Goal: Information Seeking & Learning: Learn about a topic

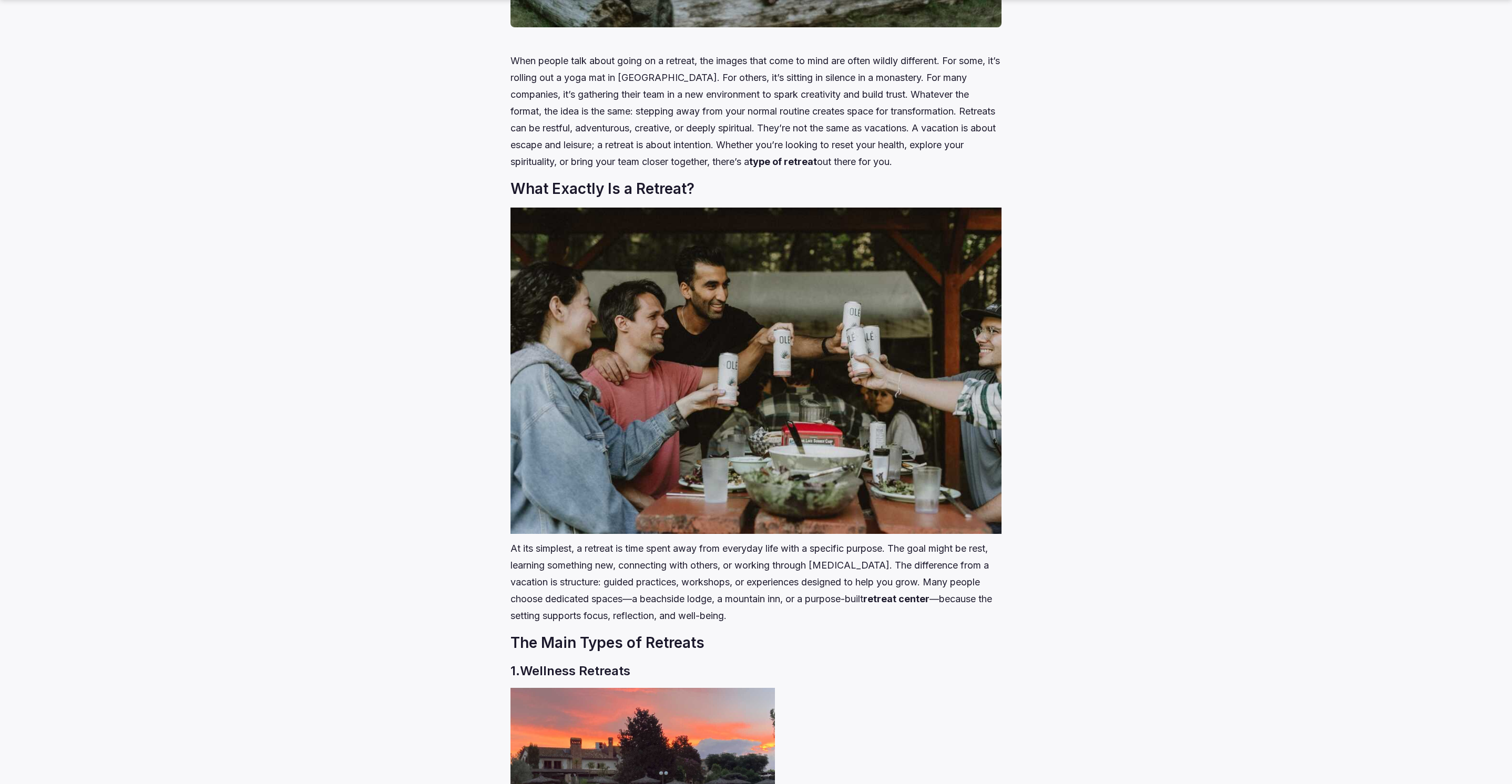
scroll to position [855, 0]
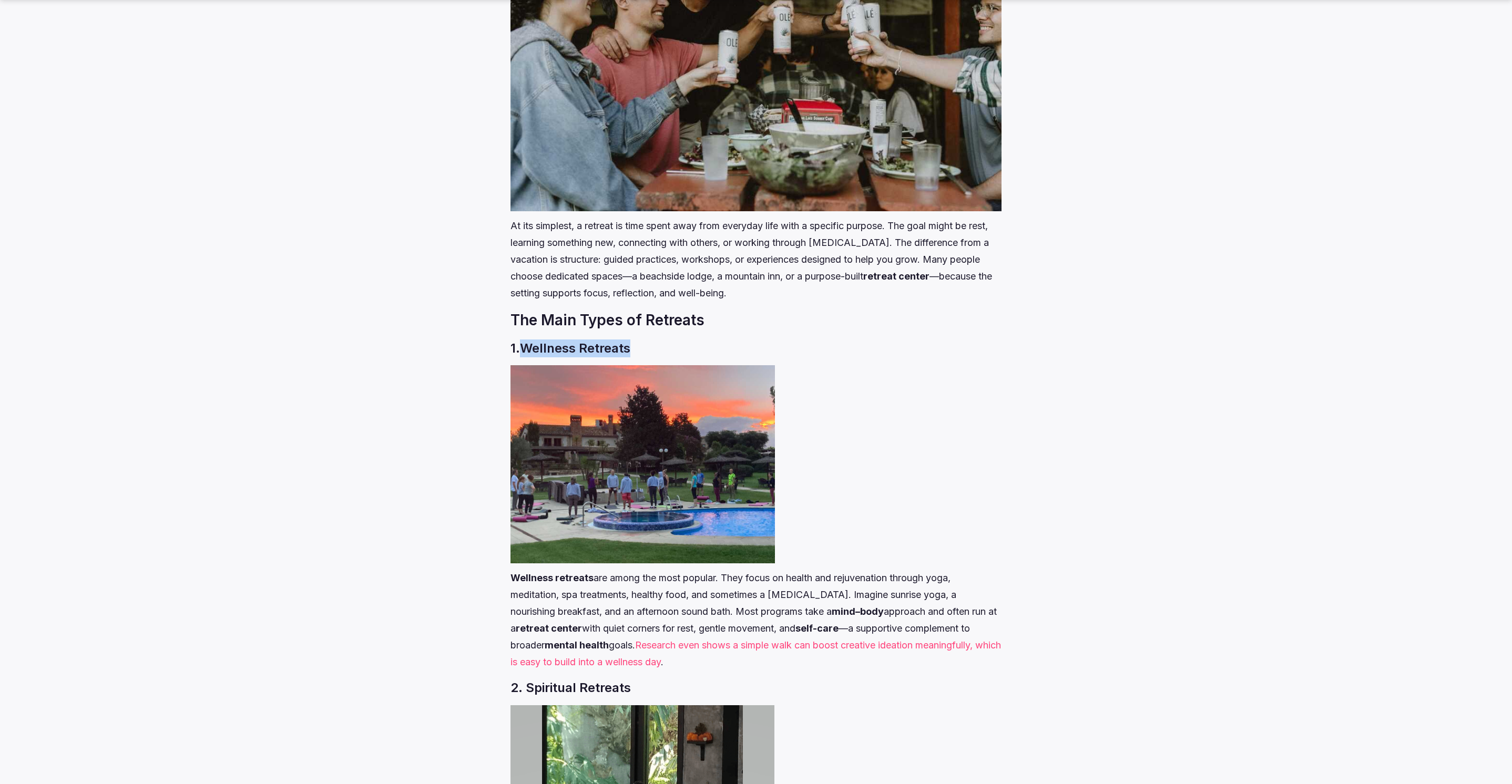
drag, startPoint x: 642, startPoint y: 348, endPoint x: 525, endPoint y: 350, distance: 117.0
click at [525, 350] on h3 "1. Wellness Retreat s" at bounding box center [755, 348] width 491 height 18
copy h3 "Wellness Retreat s"
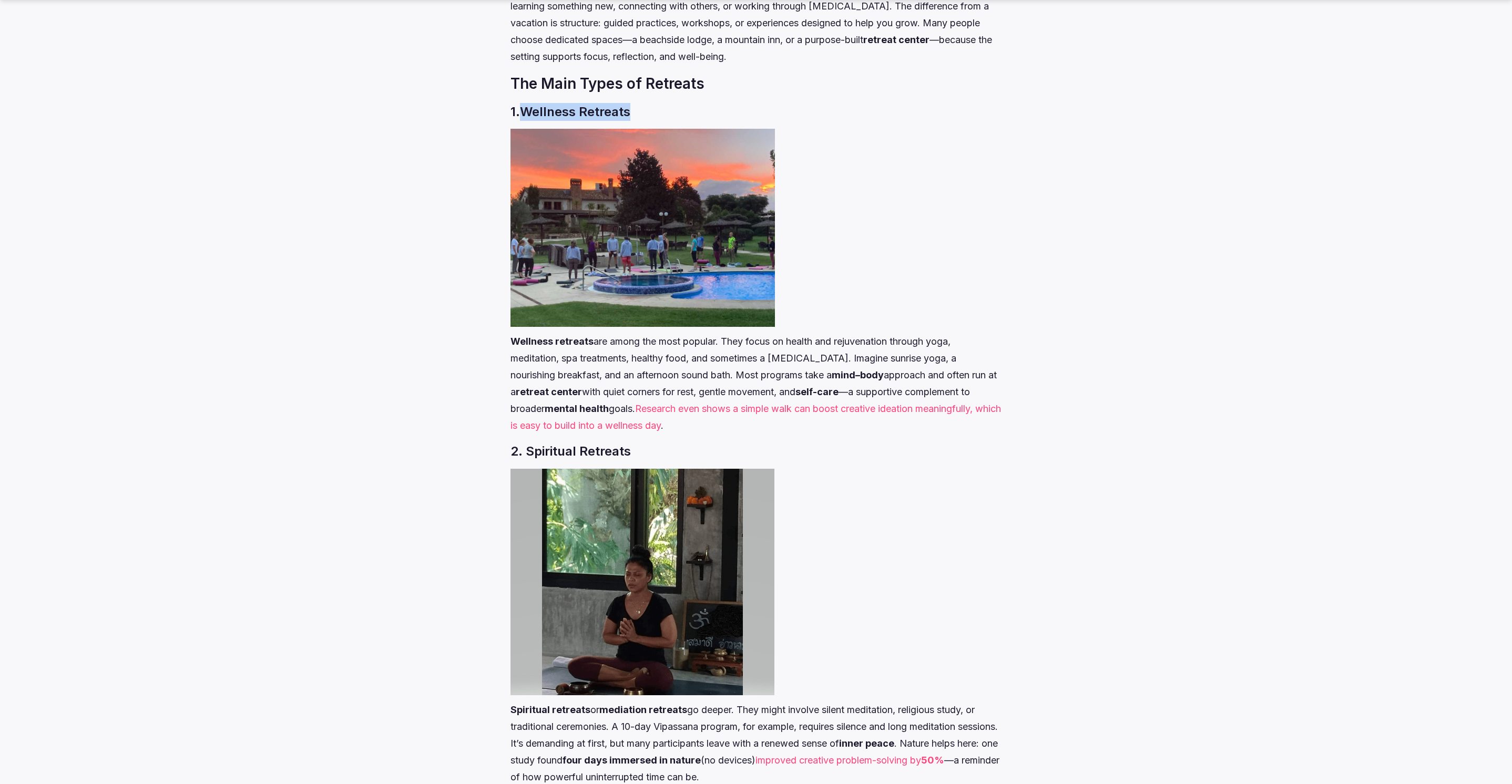
scroll to position [1097, 0]
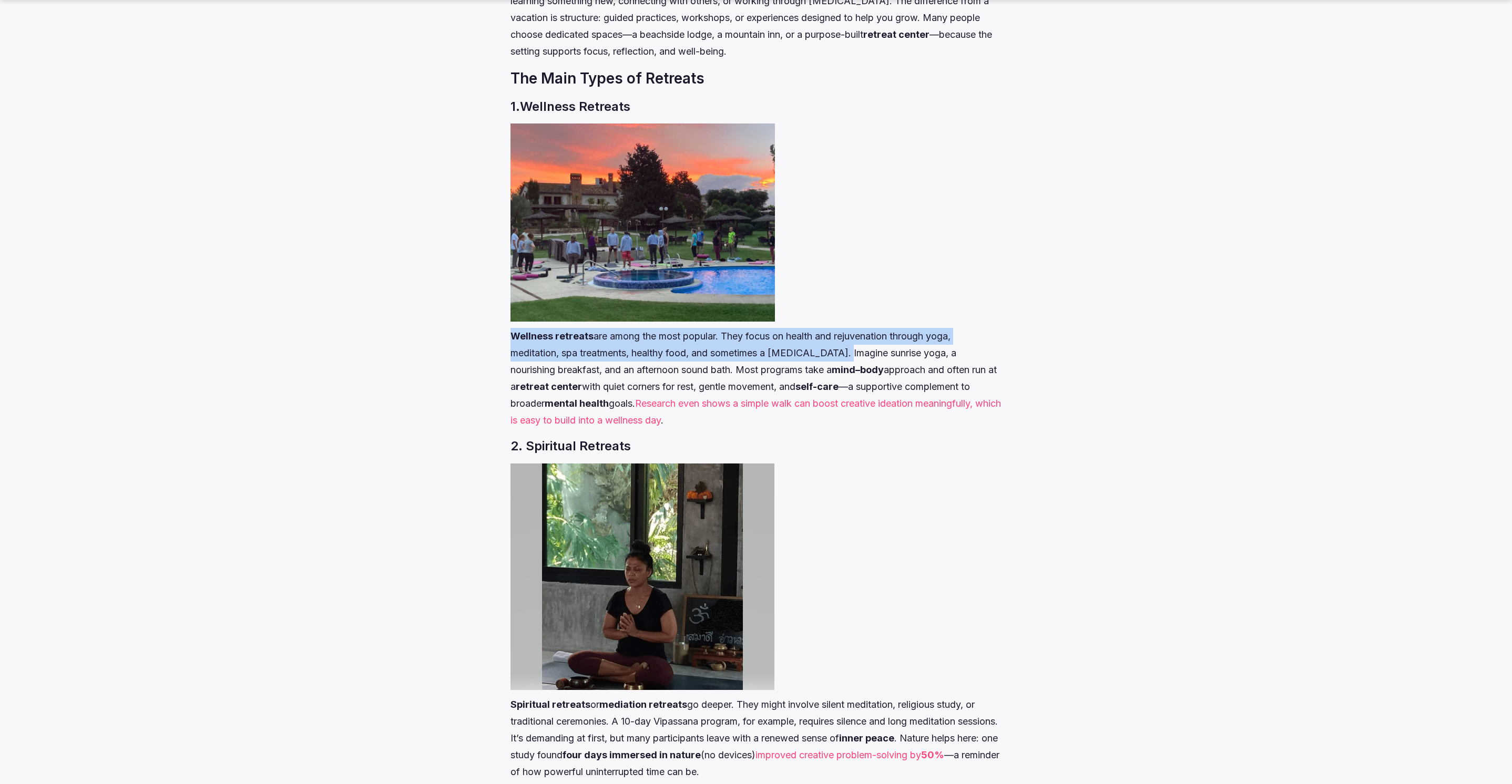
drag, startPoint x: 510, startPoint y: 334, endPoint x: 835, endPoint y: 350, distance: 325.4
click at [835, 350] on p "Wellness retreats are among the most popular. They focus on health and rejuvena…" at bounding box center [755, 378] width 491 height 101
copy p "Wellness retreats are among the most popular. They focus on health and rejuvena…"
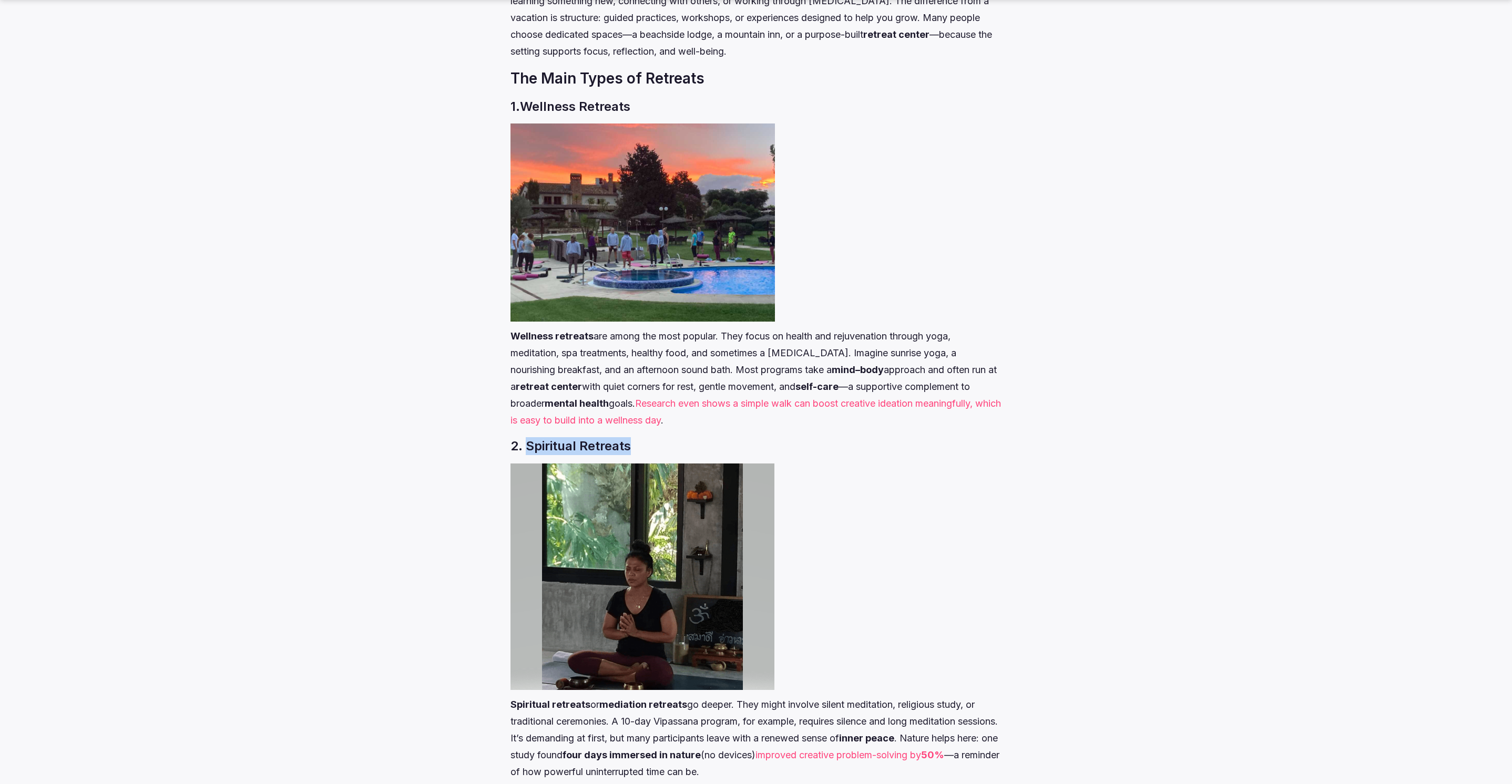
drag, startPoint x: 642, startPoint y: 441, endPoint x: 523, endPoint y: 447, distance: 119.2
click at [523, 447] on h3 "2. Spiritual Retreats" at bounding box center [755, 446] width 491 height 18
copy h3 "Spiritual Retreats"
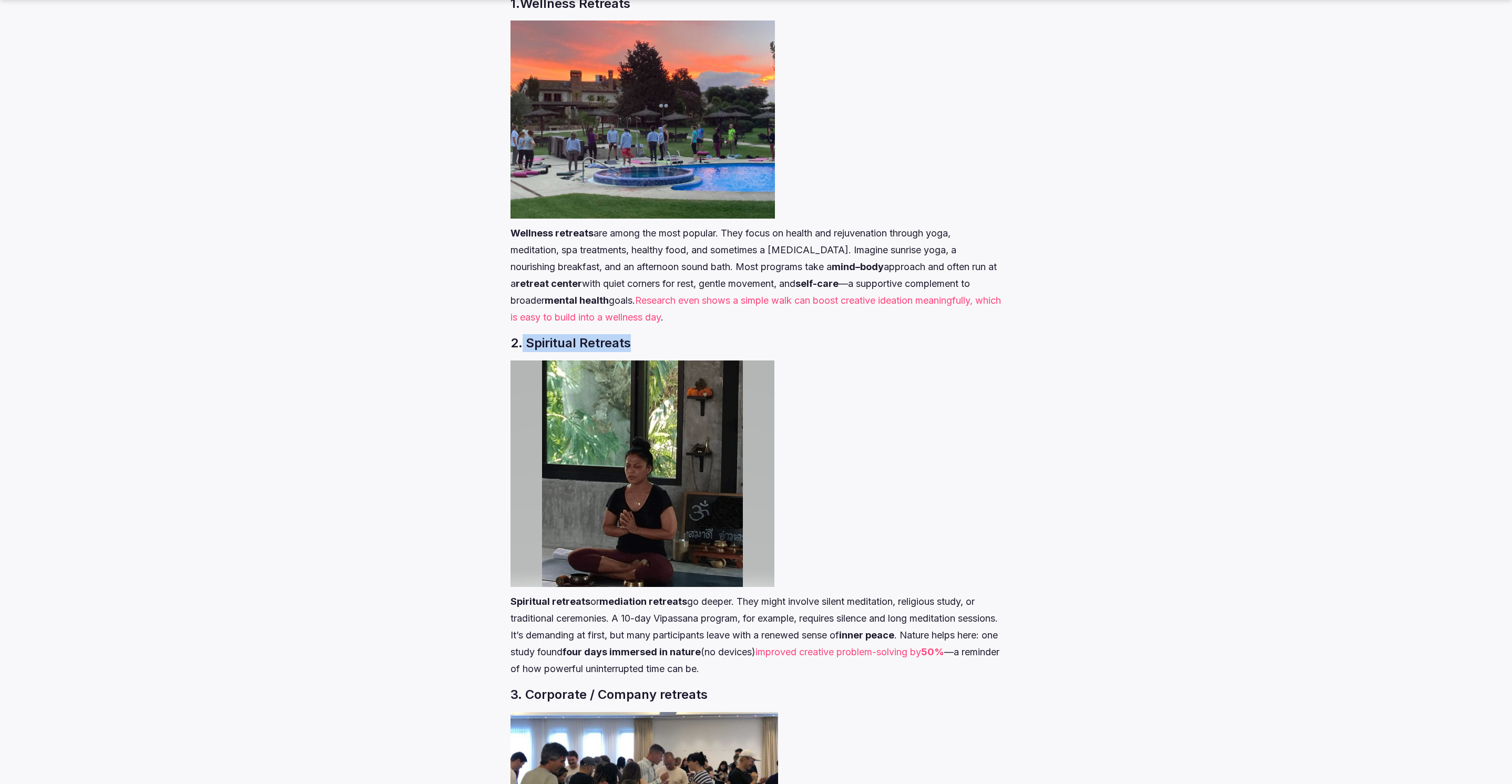
scroll to position [1385, 0]
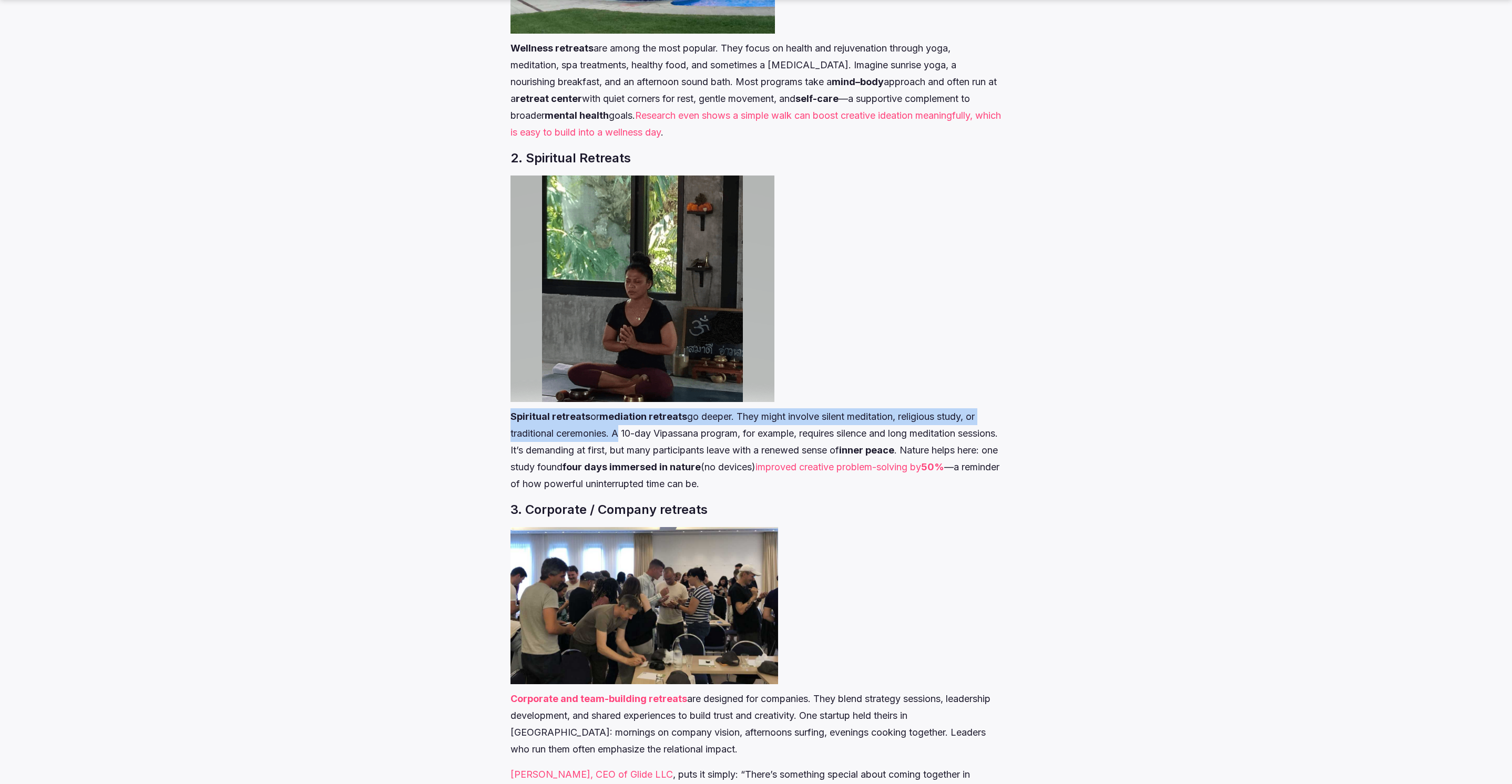
drag, startPoint x: 508, startPoint y: 414, endPoint x: 616, endPoint y: 427, distance: 108.8
copy p "Spiritual retreats or mediation retreats go deeper. They might involve silent m…"
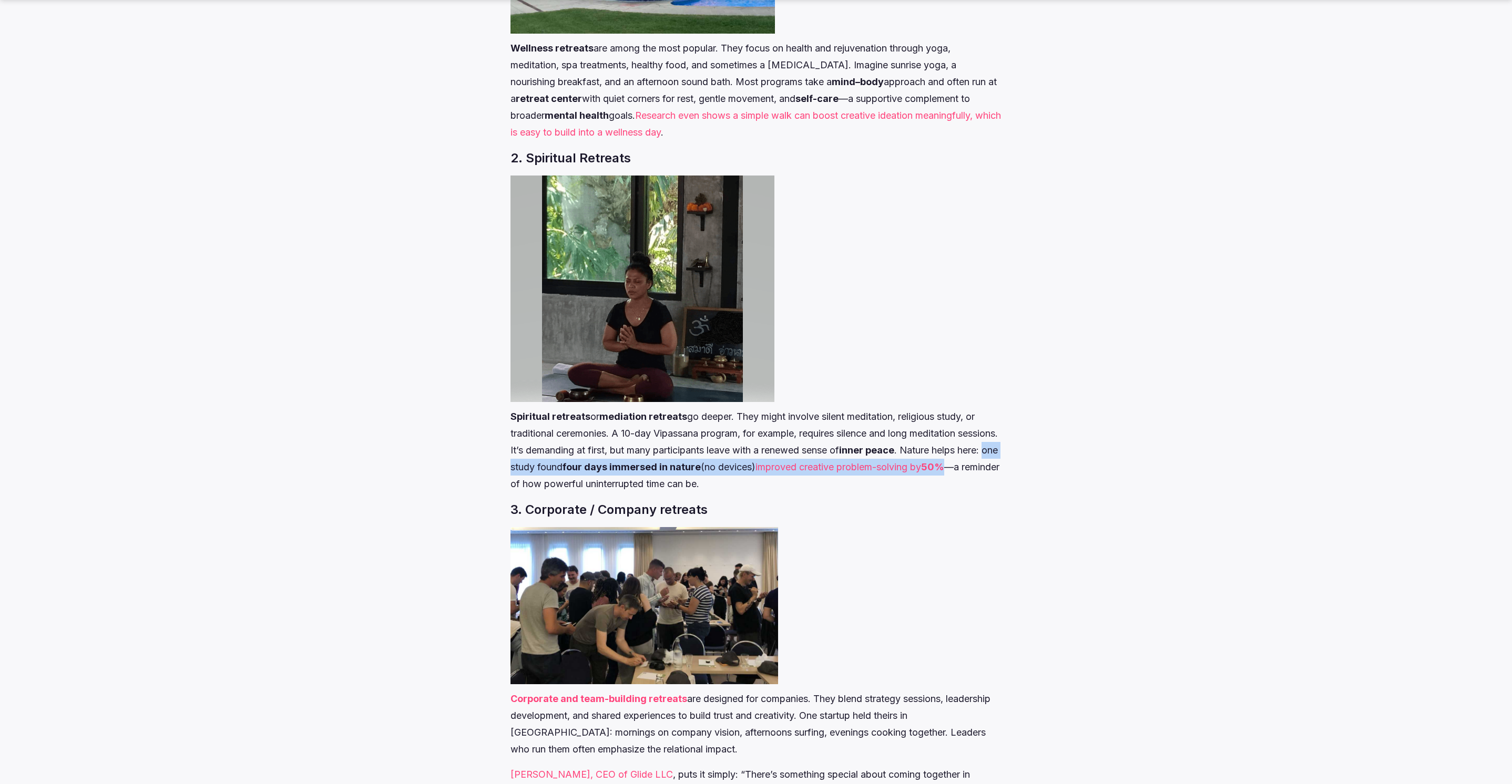
drag, startPoint x: 565, startPoint y: 468, endPoint x: 544, endPoint y: 488, distance: 29.0
click at [544, 488] on p "Spiritual retreats or mediation retreats go deeper. They might involve silent m…" at bounding box center [755, 450] width 491 height 84
copy p "one study found four days immersed in nature (no devices) improved creative pro…"
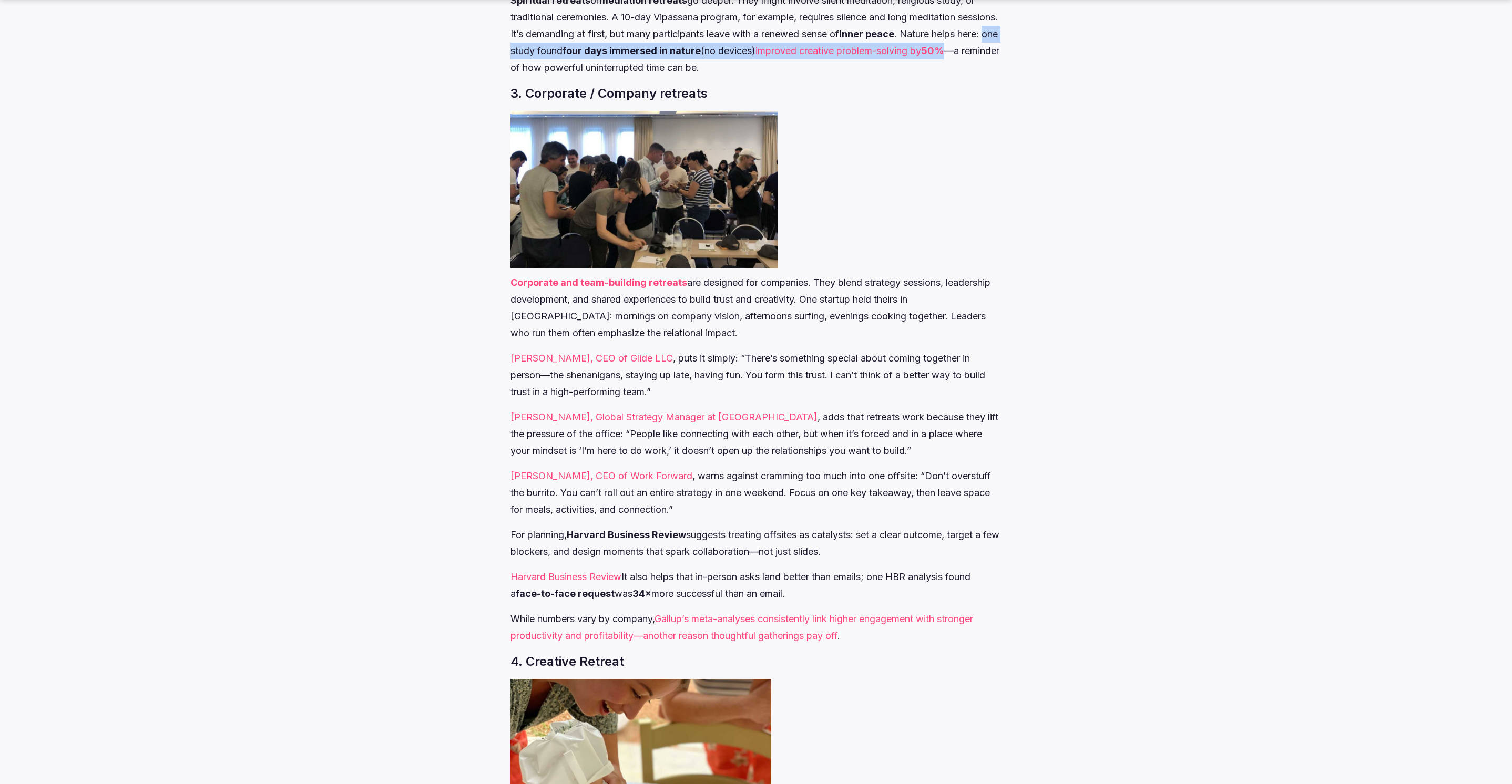
scroll to position [2074, 0]
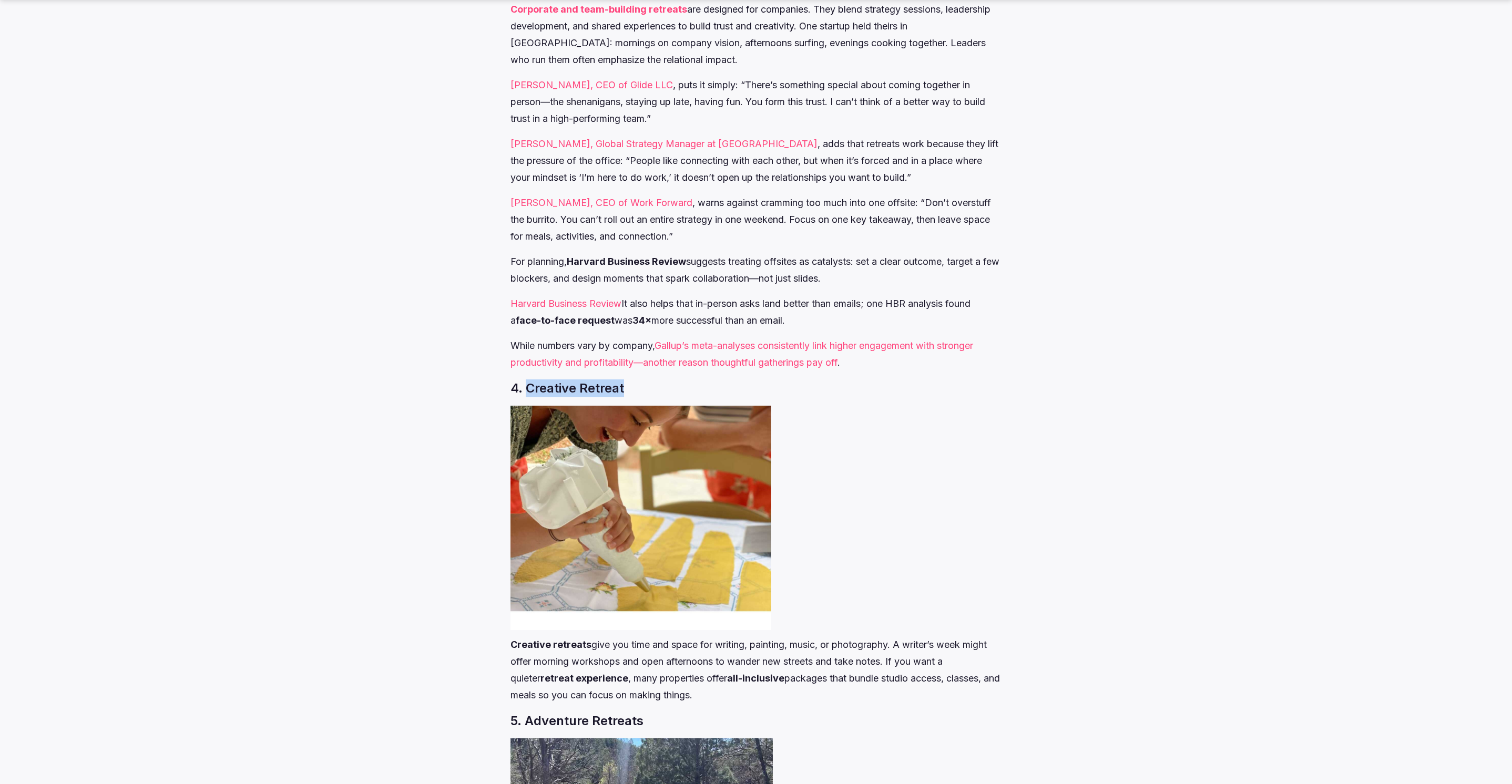
drag, startPoint x: 647, startPoint y: 390, endPoint x: 528, endPoint y: 389, distance: 119.0
click at [528, 389] on h3 "4. Creative Retreat" at bounding box center [755, 389] width 491 height 18
copy h3 "Creative Retreat"
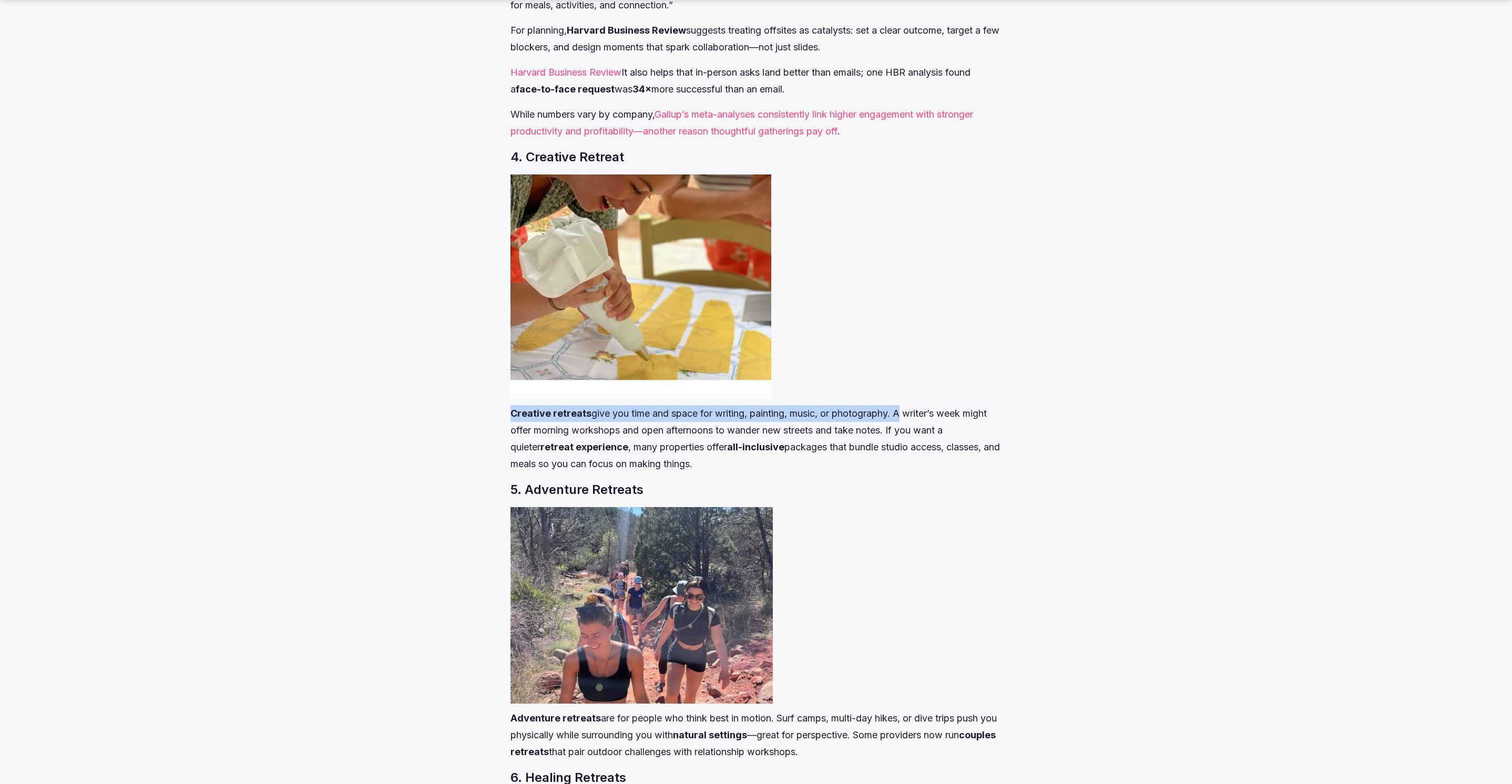
drag, startPoint x: 508, startPoint y: 412, endPoint x: 900, endPoint y: 413, distance: 392.0
click at [900, 413] on div "Types of Retreats: The Ultimate Guide to Find the One That’s Right for You Blog…" at bounding box center [756, 366] width 736 height 5197
copy p "Creative retreats give you time and space for writing, painting, music, or phot…"
drag, startPoint x: 895, startPoint y: 432, endPoint x: 919, endPoint y: 461, distance: 37.6
click at [919, 461] on p "Creative retreats give you time and space for writing, painting, music, or phot…" at bounding box center [755, 438] width 491 height 67
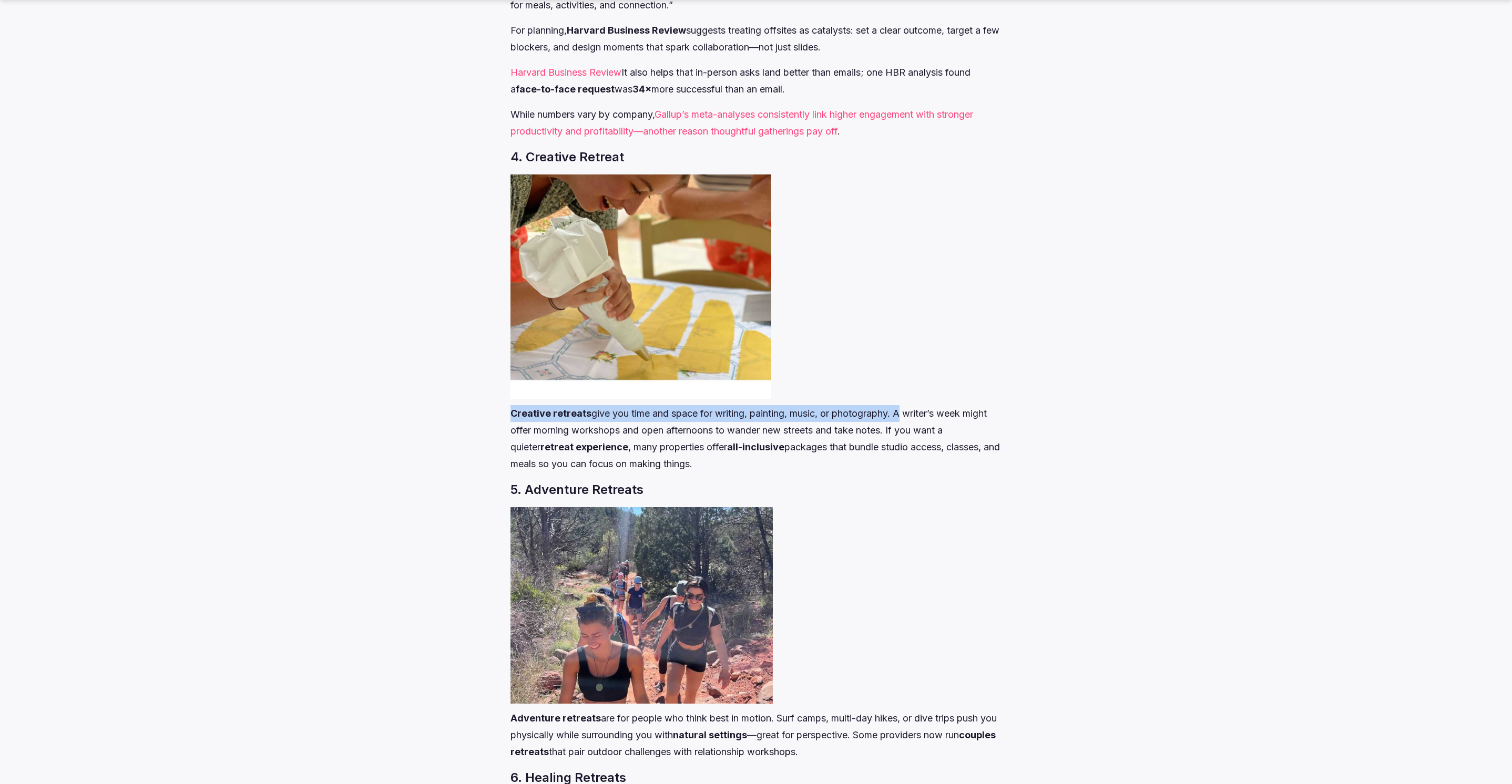
copy p "If you want a quieter retreat experience , many properties offer all-inclusive …"
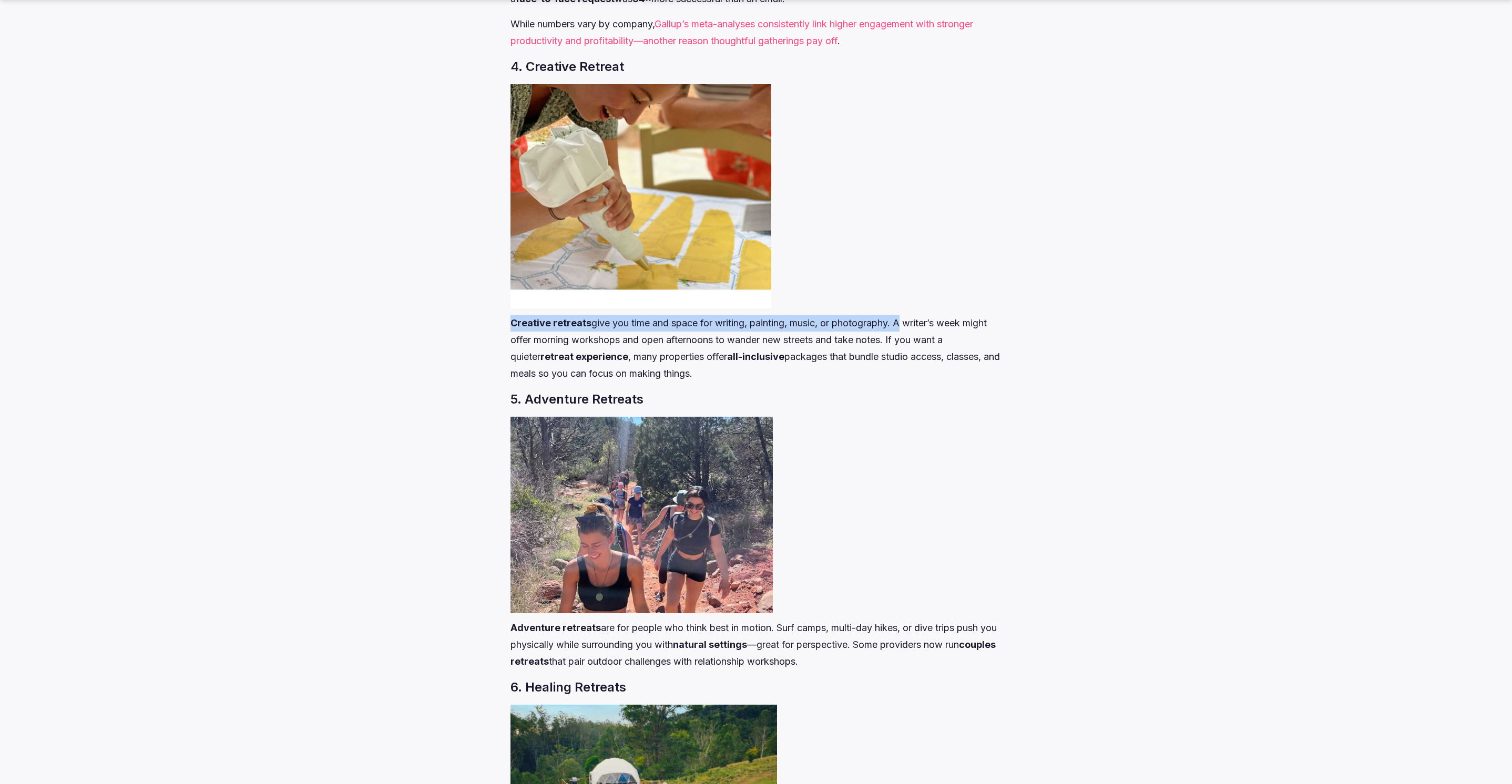
scroll to position [2486, 0]
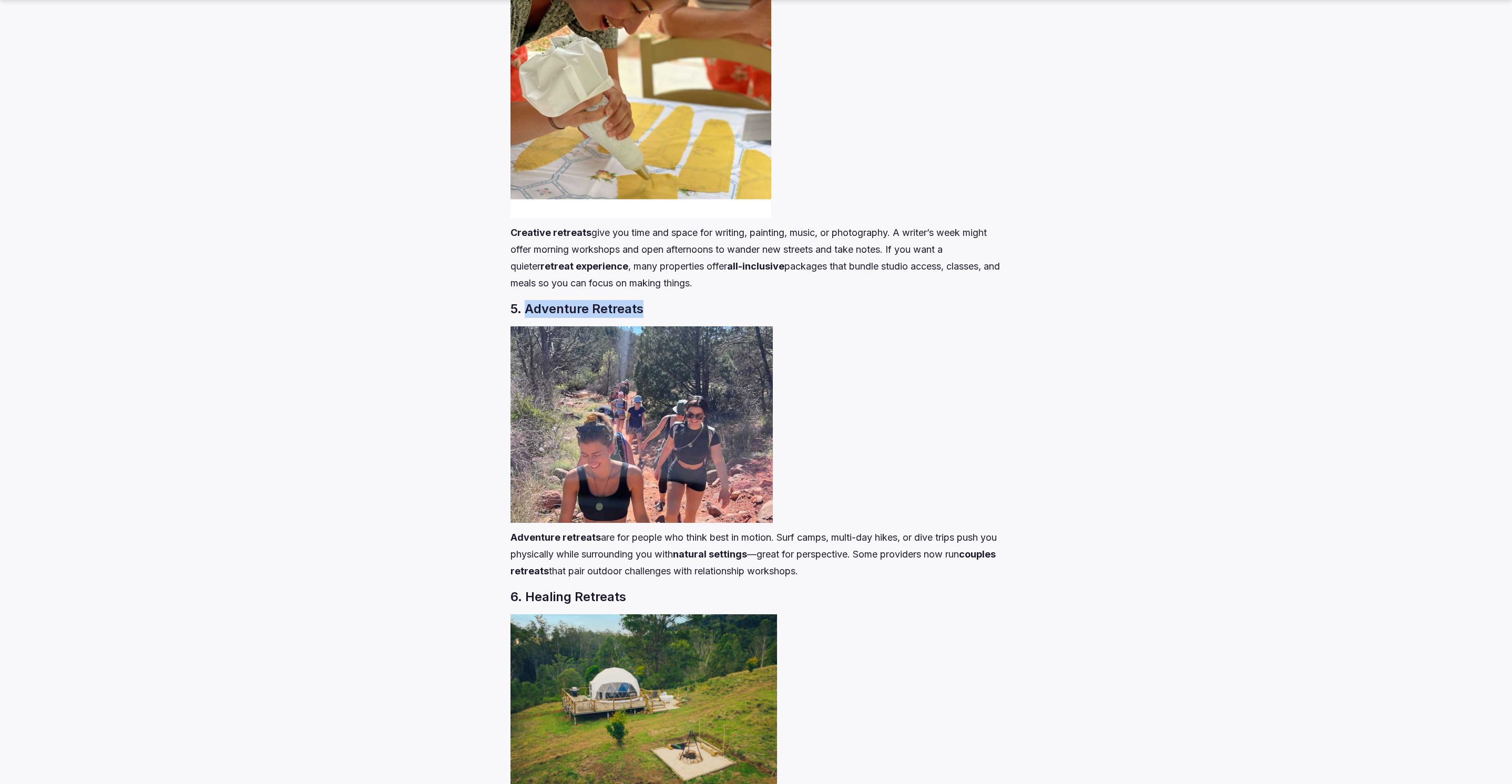
drag, startPoint x: 650, startPoint y: 305, endPoint x: 529, endPoint y: 309, distance: 121.1
click at [529, 309] on h3 "5. Adventure Retreats" at bounding box center [755, 309] width 491 height 18
copy h3 "Adventure Retreats"
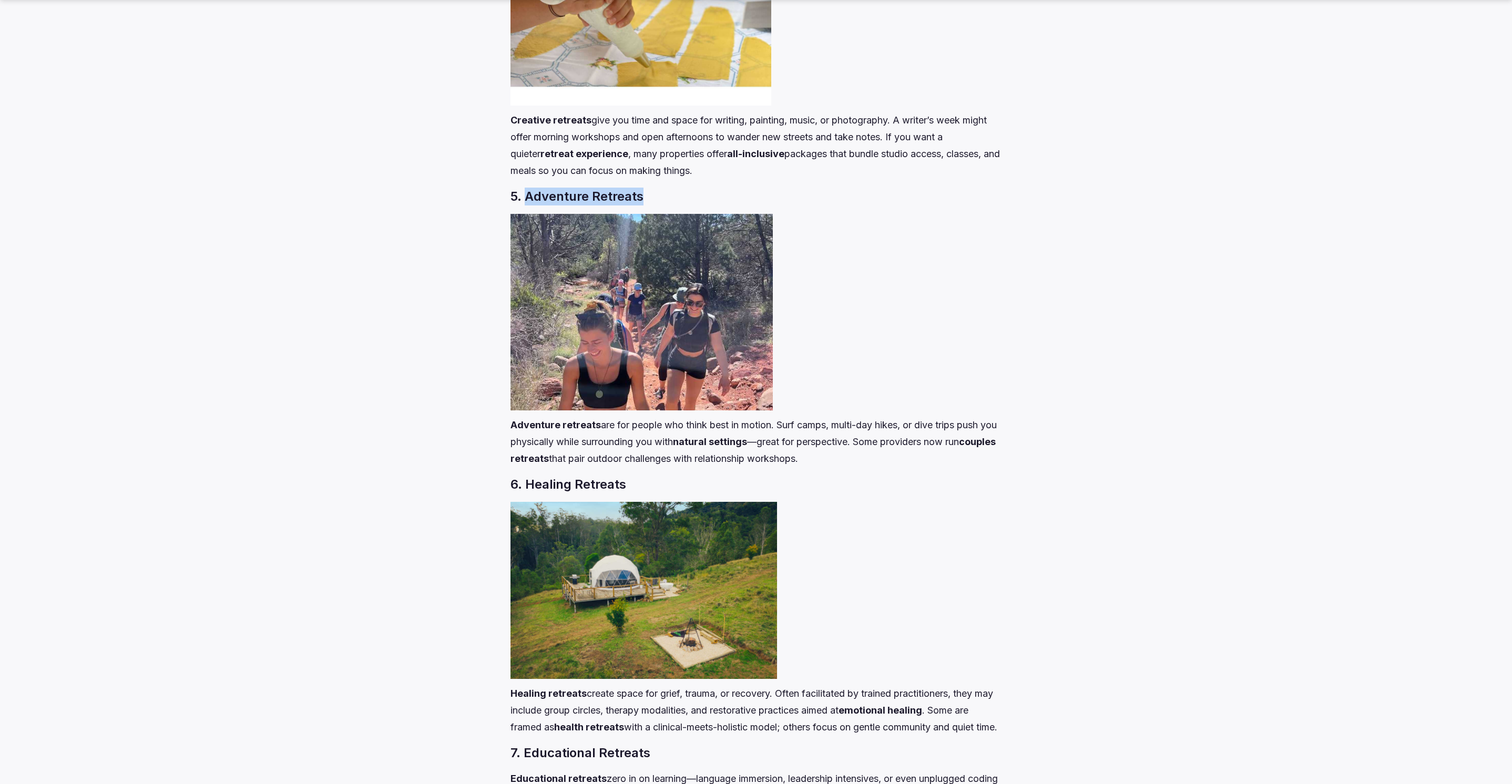
scroll to position [2620, 0]
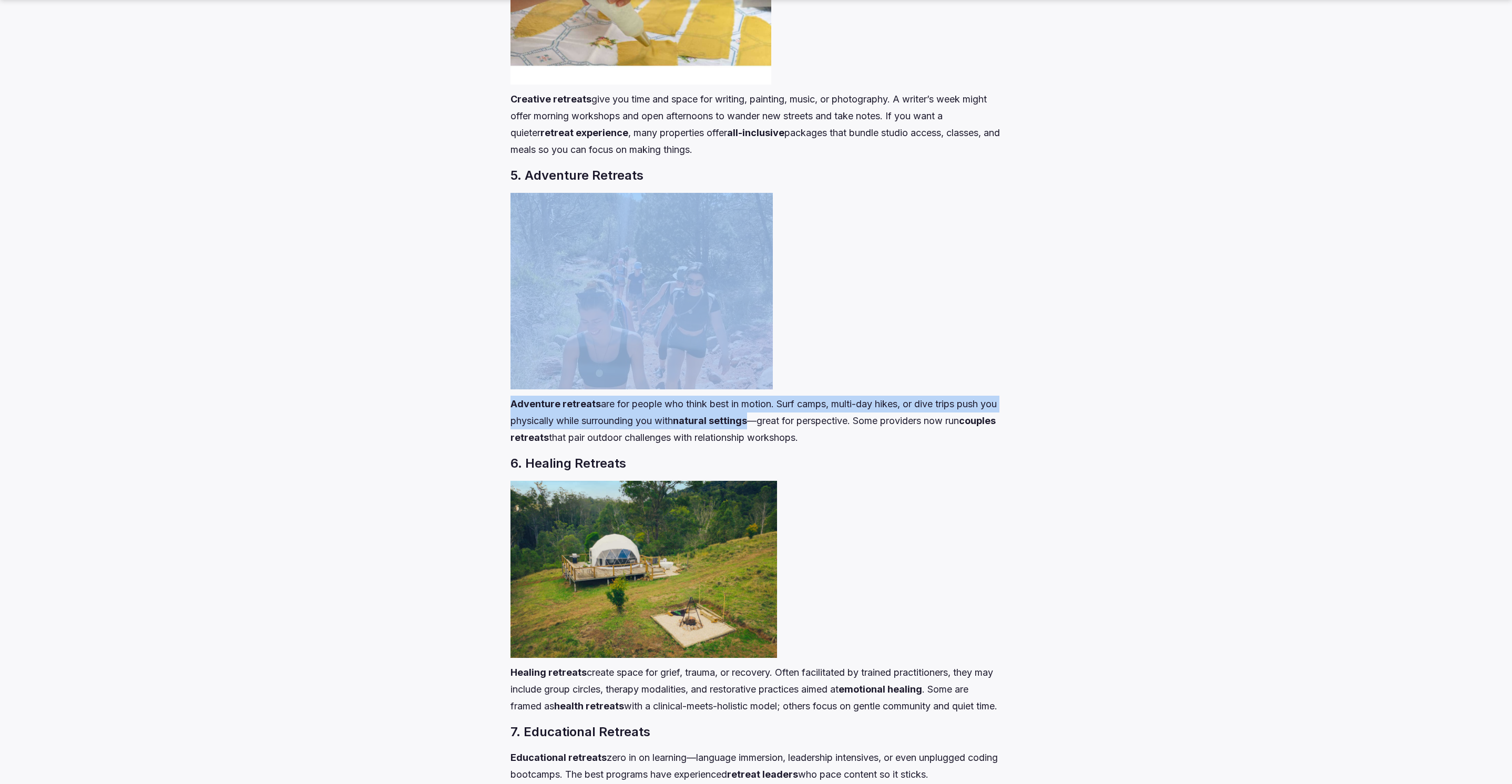
drag, startPoint x: 511, startPoint y: 404, endPoint x: 773, endPoint y: 414, distance: 262.2
click at [773, 414] on p "Adventure retreats are for people who think best in motion. Surf camps, multi-d…" at bounding box center [755, 420] width 491 height 51
copy div "Adventure retreats are for people who think best in motion. Surf camps, multi-d…"
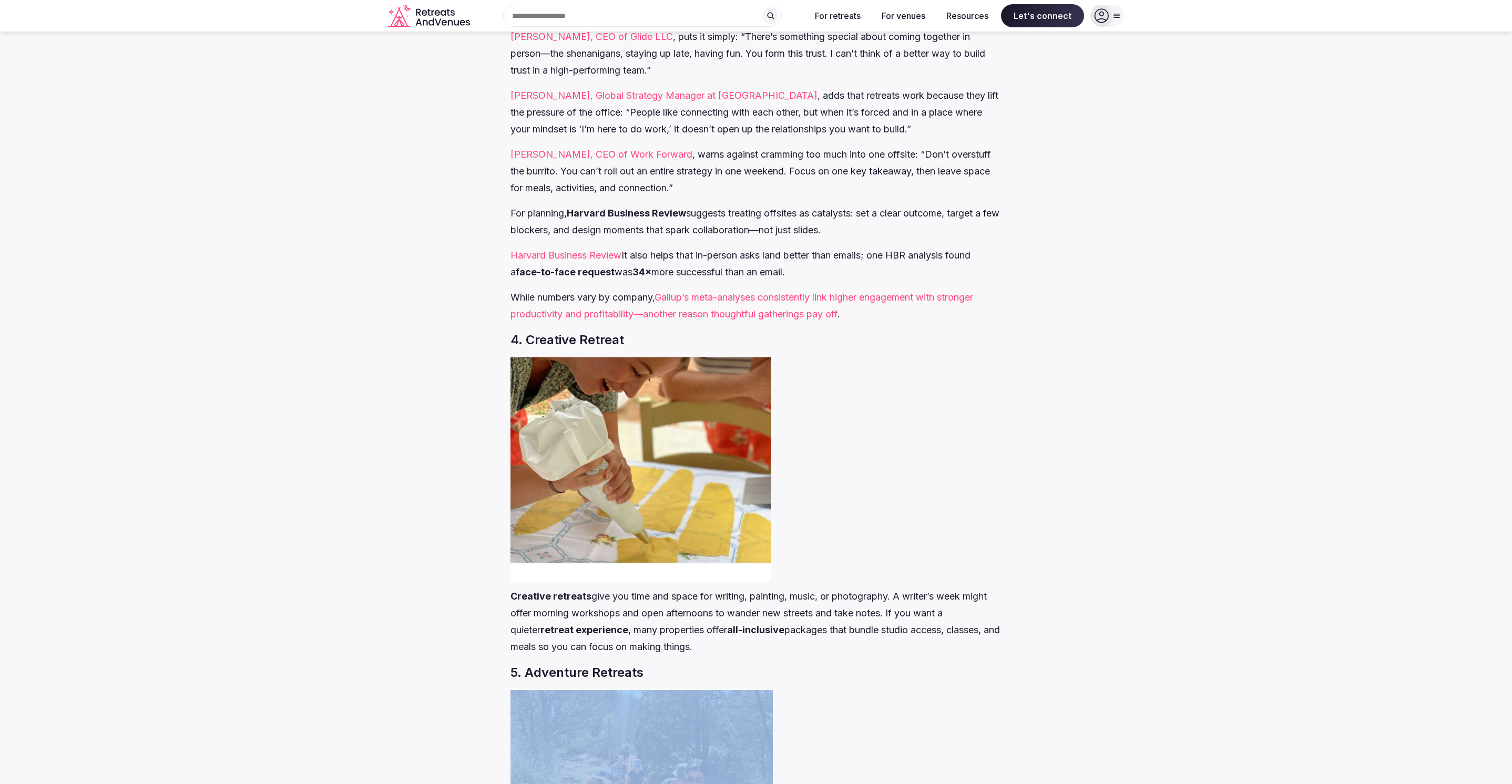
scroll to position [1528, 0]
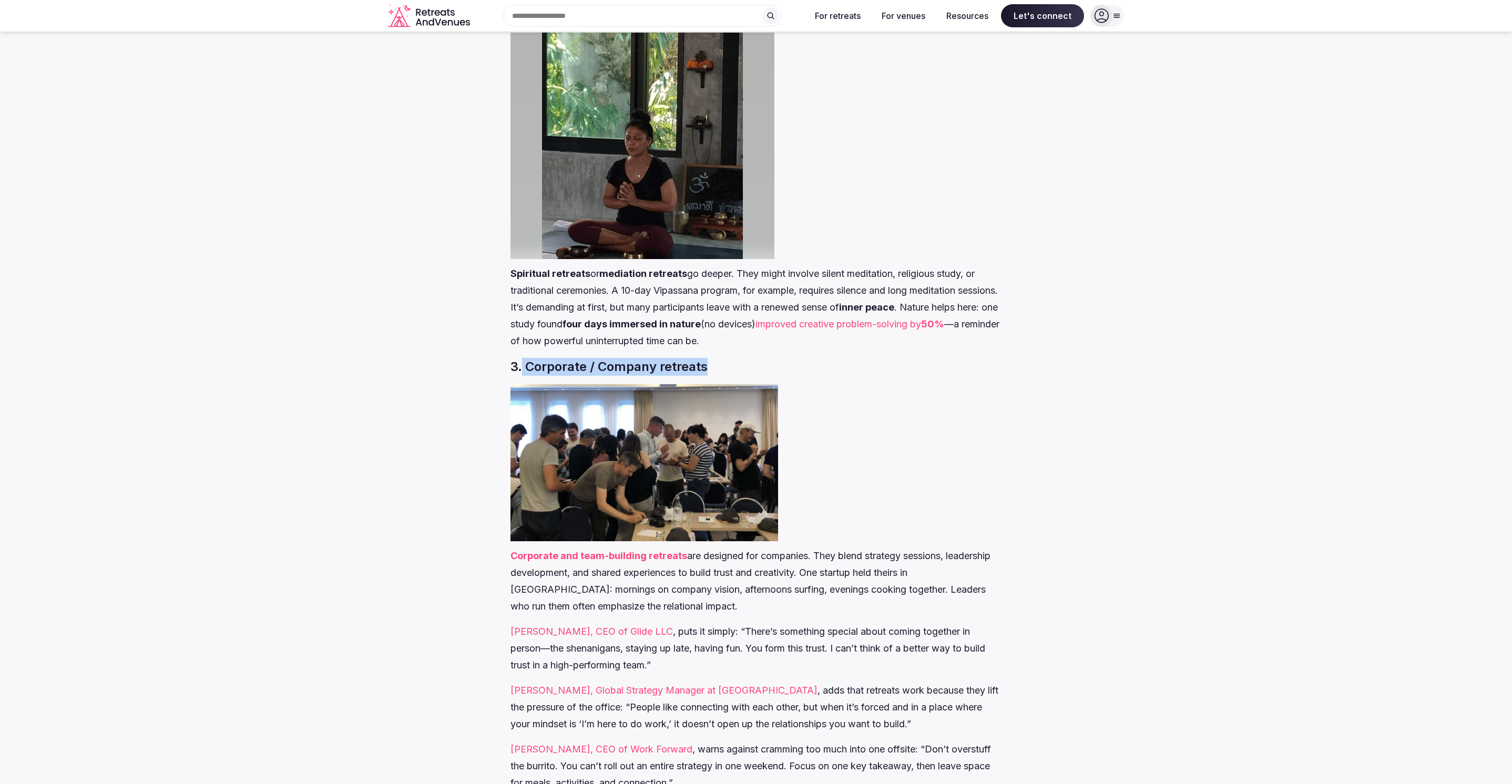
drag, startPoint x: 714, startPoint y: 360, endPoint x: 523, endPoint y: 369, distance: 191.2
click at [523, 369] on h3 "3. Corporate / Company retreats" at bounding box center [755, 367] width 491 height 18
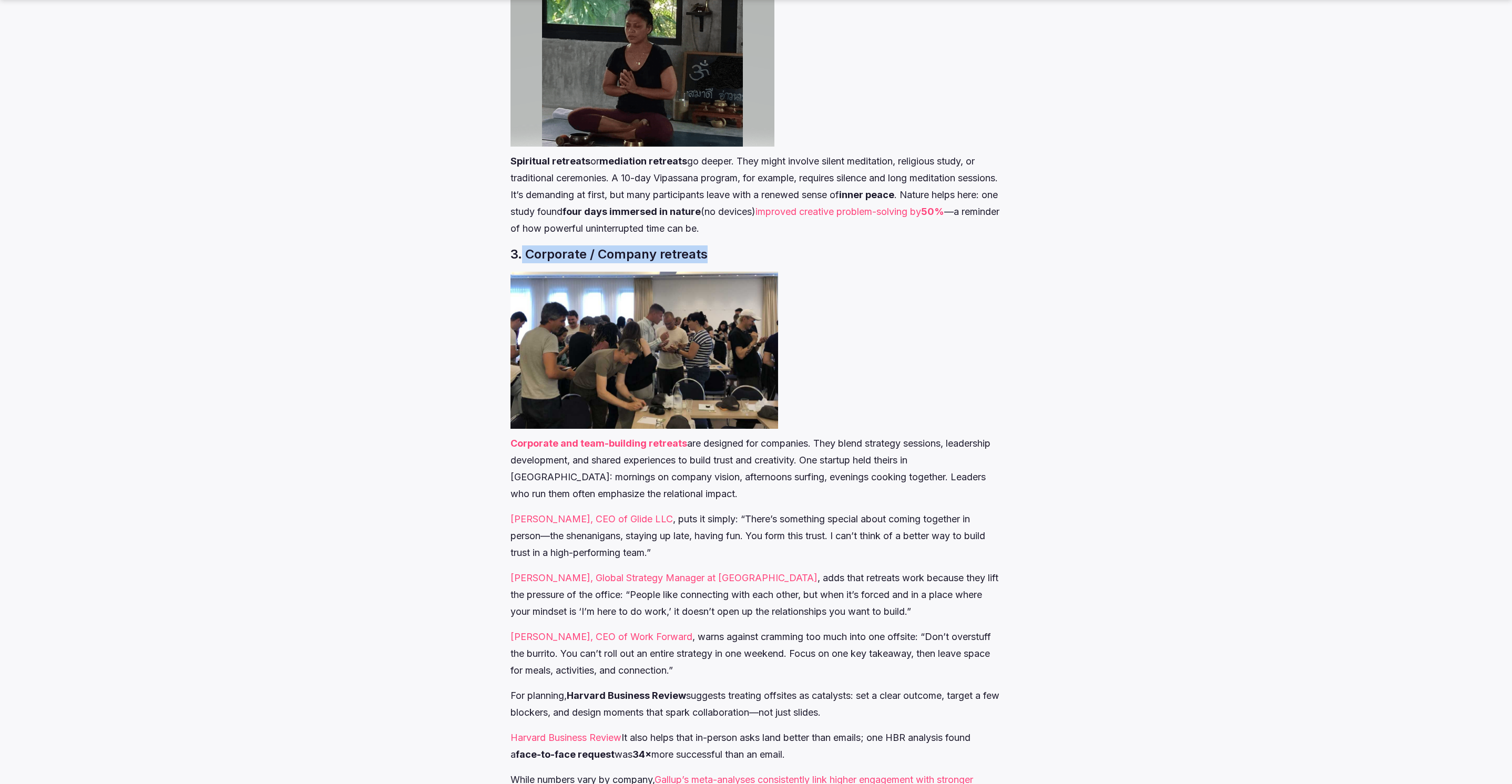
scroll to position [1644, 0]
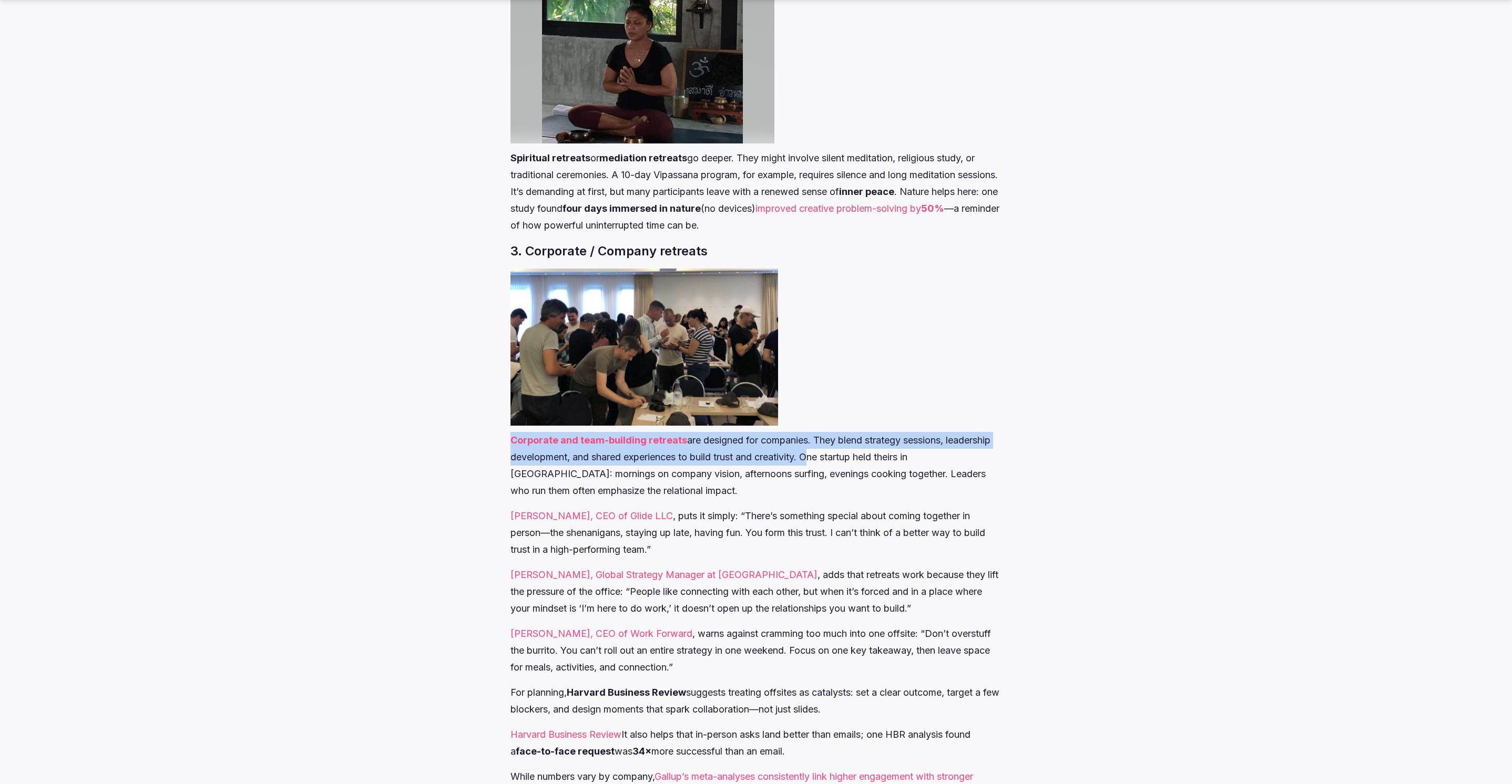
drag, startPoint x: 501, startPoint y: 440, endPoint x: 809, endPoint y: 455, distance: 308.4
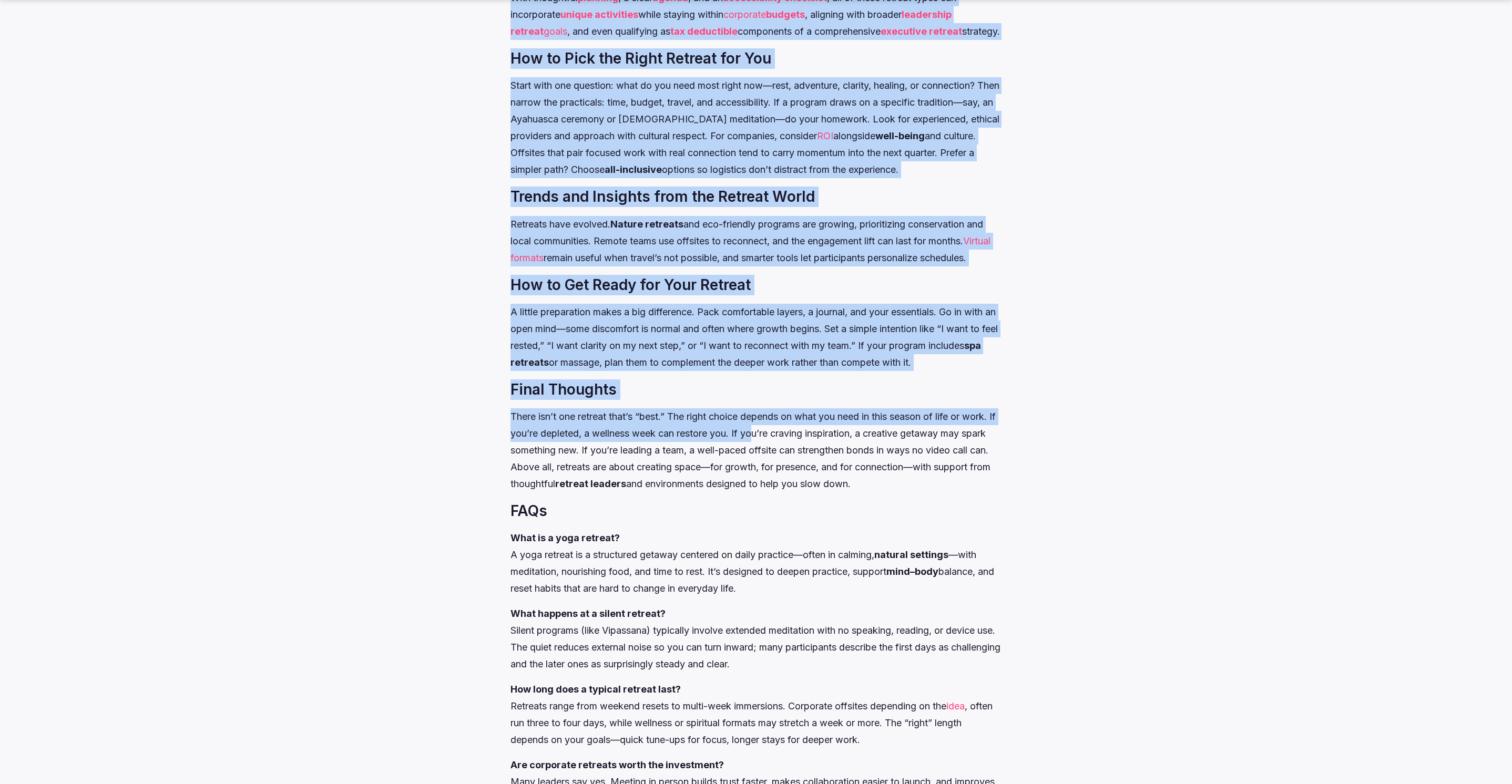
scroll to position [4905, 0]
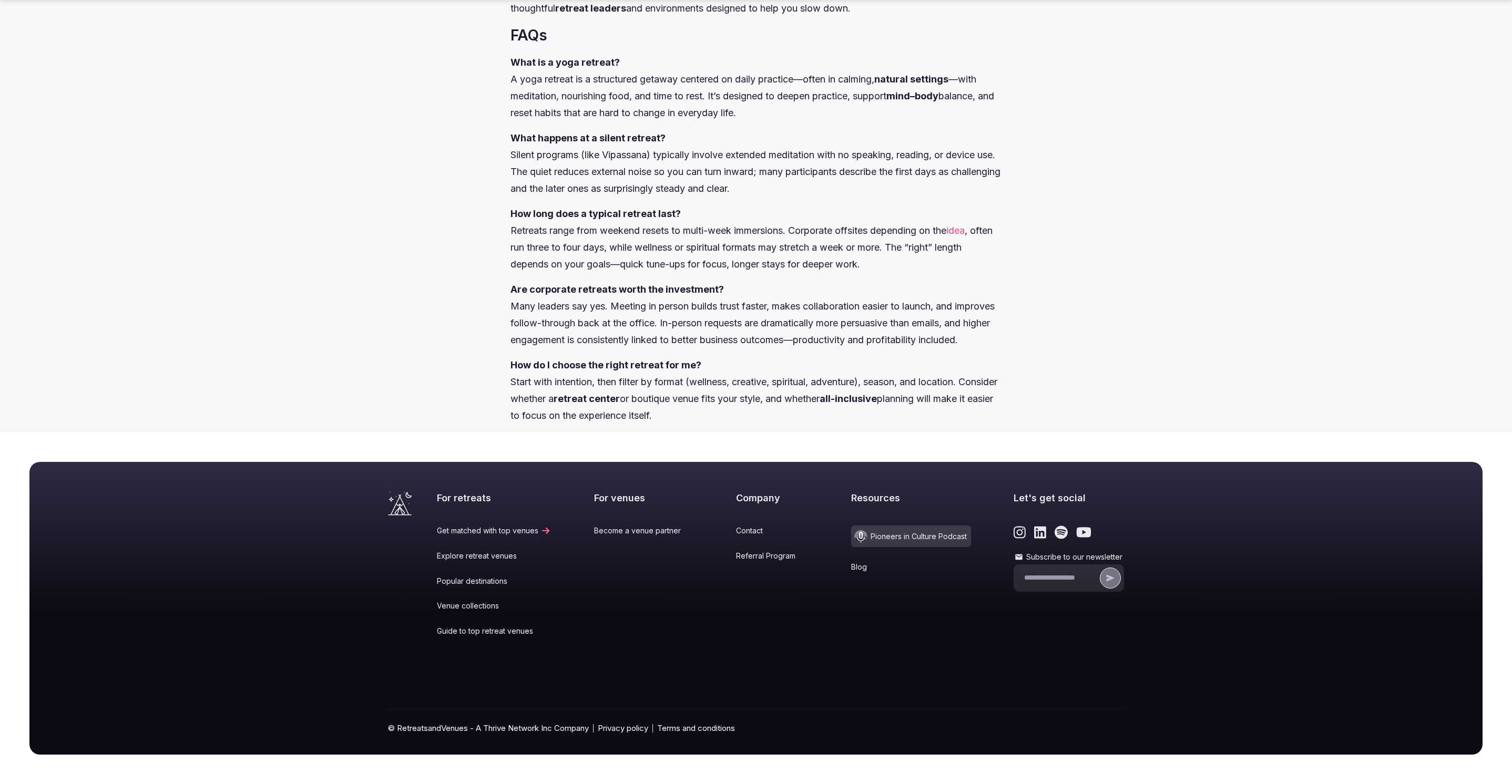
drag, startPoint x: 571, startPoint y: 90, endPoint x: 770, endPoint y: 421, distance: 386.2
